Goal: Information Seeking & Learning: Learn about a topic

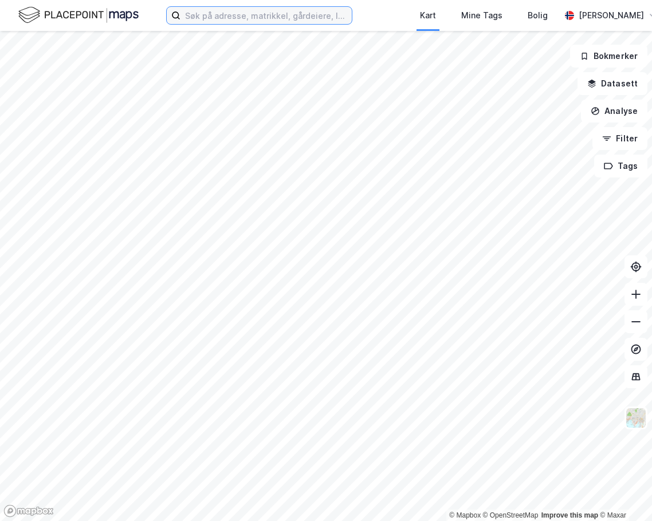
click at [212, 14] on input at bounding box center [265, 15] width 171 height 17
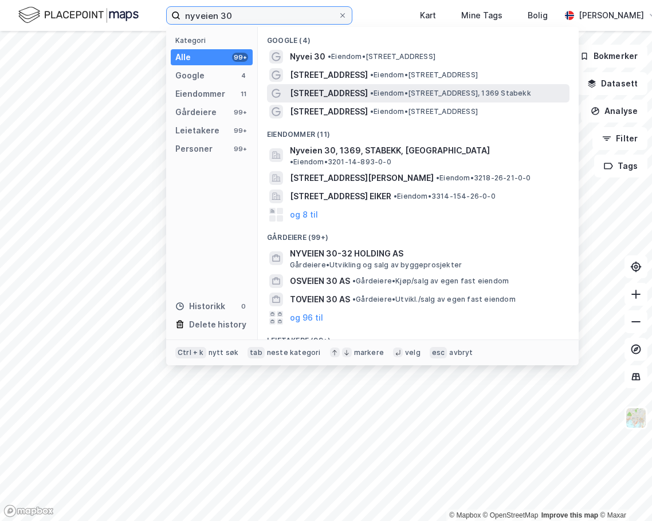
type input "nyveien 30"
click at [370, 92] on span "•" at bounding box center [371, 93] width 3 height 9
